Goal: Complete application form

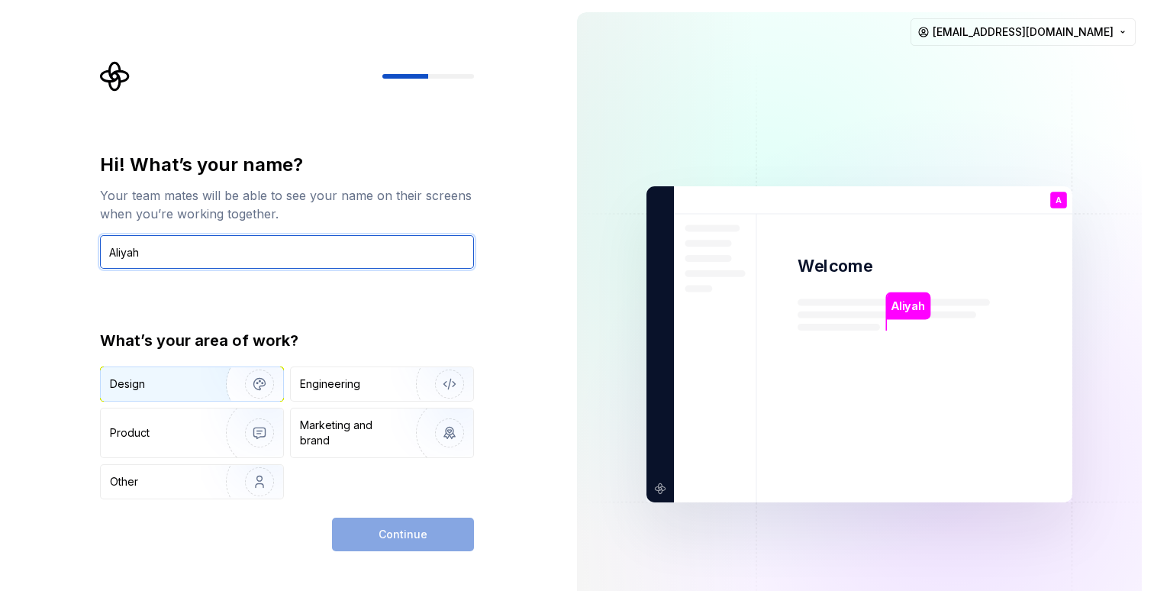
type input "Aliyah"
click at [201, 382] on img "button" at bounding box center [250, 384] width 98 height 102
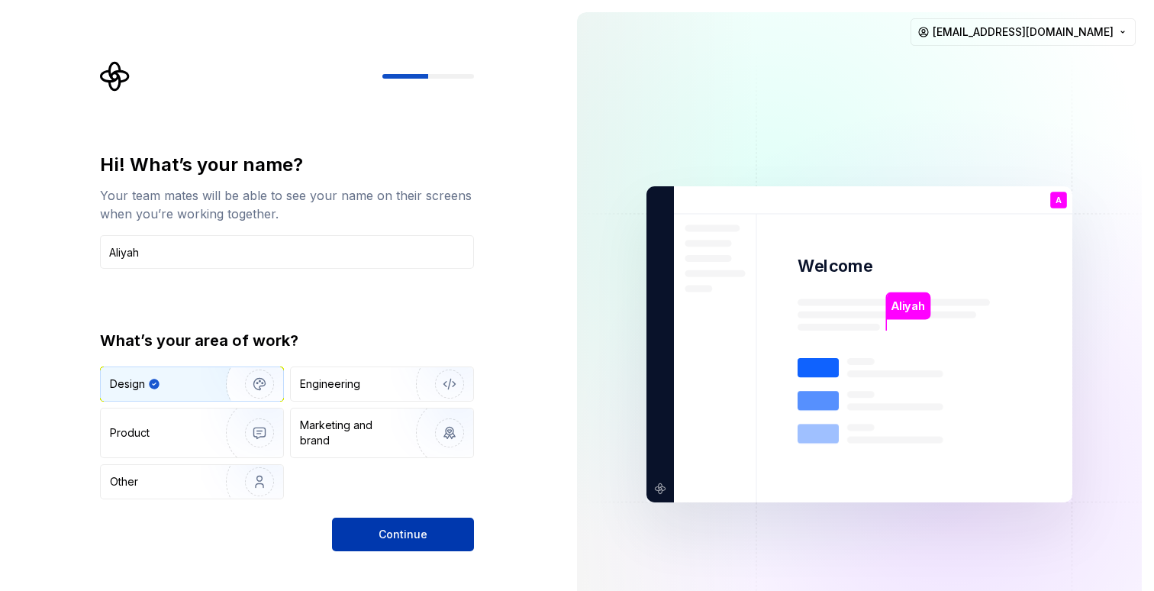
click at [365, 524] on button "Continue" at bounding box center [403, 534] width 142 height 34
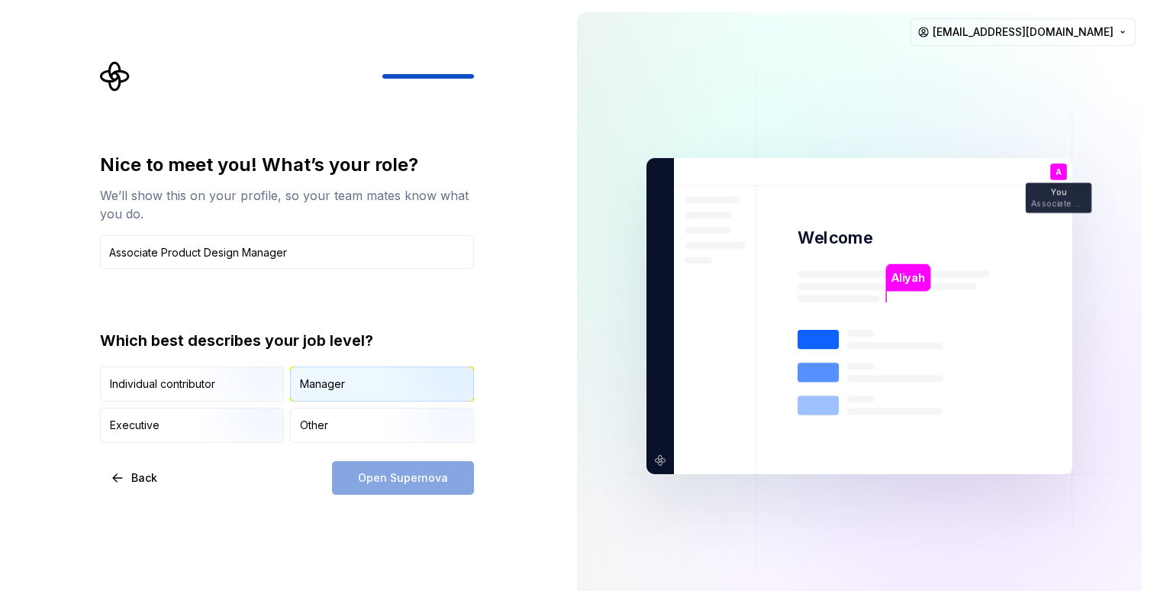
type input "Associate Product Design Manager"
click at [330, 388] on div "Manager" at bounding box center [322, 383] width 45 height 15
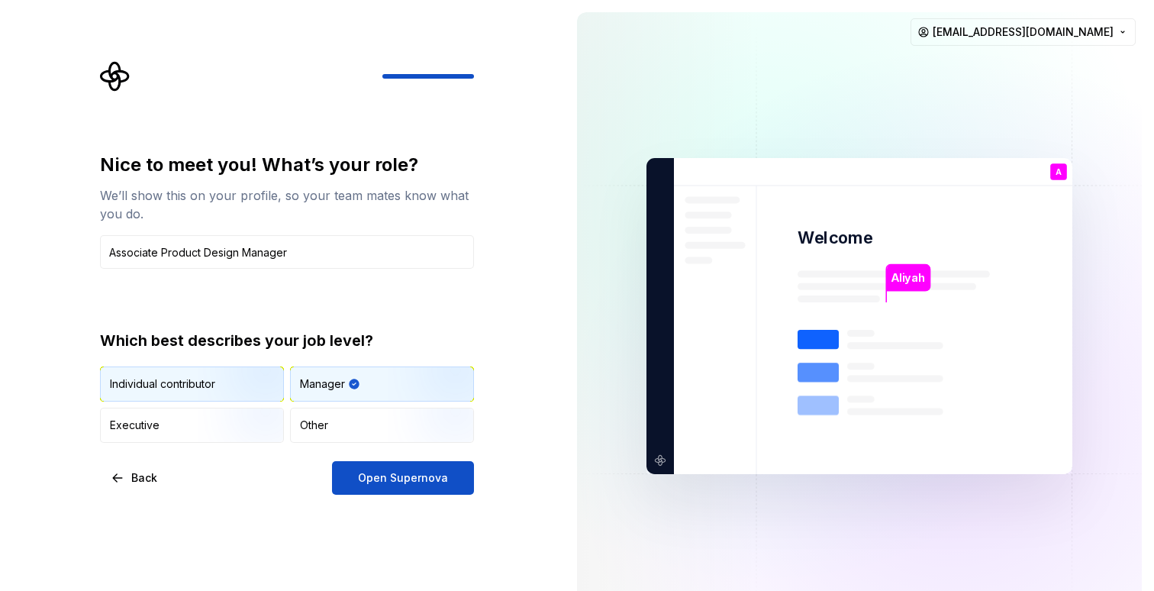
click at [251, 388] on img "button" at bounding box center [247, 403] width 98 height 102
click at [308, 386] on div "Manager" at bounding box center [322, 383] width 45 height 15
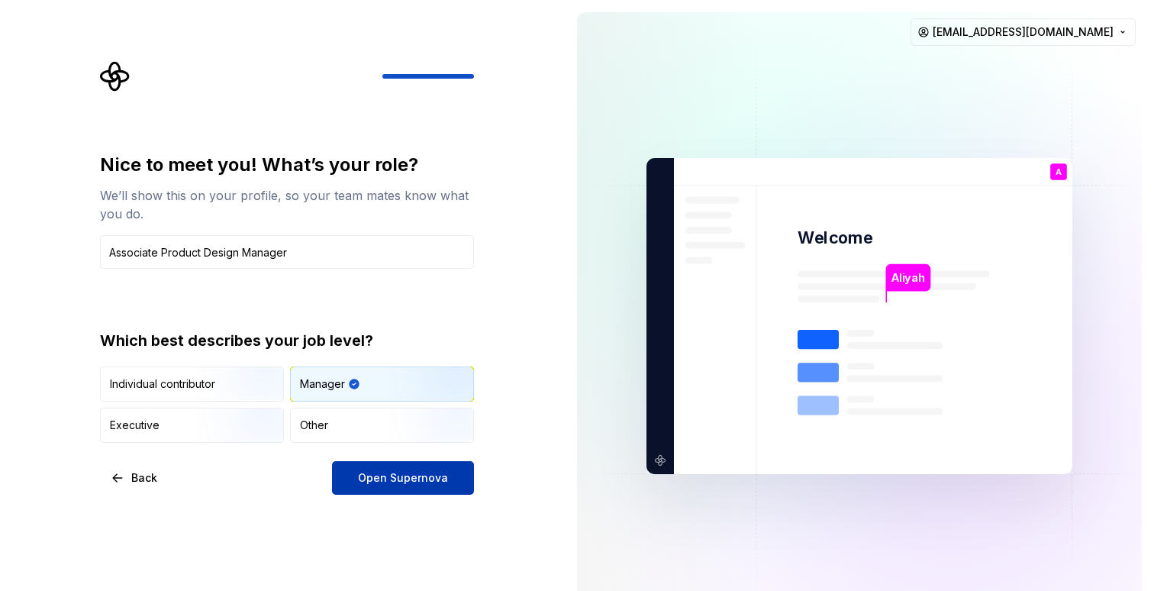
click at [371, 480] on span "Open Supernova" at bounding box center [403, 477] width 90 height 15
